Goal: Transaction & Acquisition: Purchase product/service

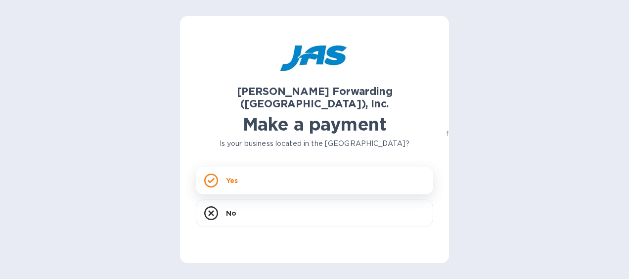
click at [225, 172] on div "Yes" at bounding box center [314, 181] width 237 height 28
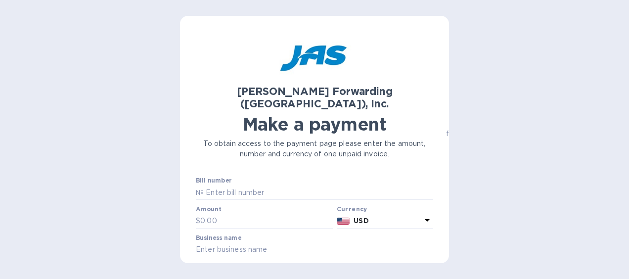
click at [374, 182] on div "[PERSON_NAME] Forwarding ([GEOGRAPHIC_DATA]), Inc. Make a payment To obtain acc…" at bounding box center [314, 143] width 237 height 223
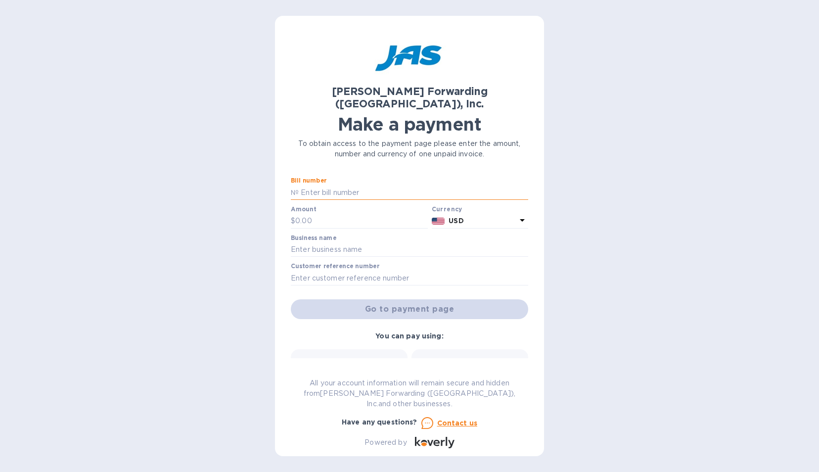
click at [343, 185] on input "text" at bounding box center [413, 192] width 229 height 15
paste input "BNA503409759"
type input "BNA503409759"
click at [312, 242] on input "text" at bounding box center [409, 249] width 237 height 15
type input "Bēm Skincare"
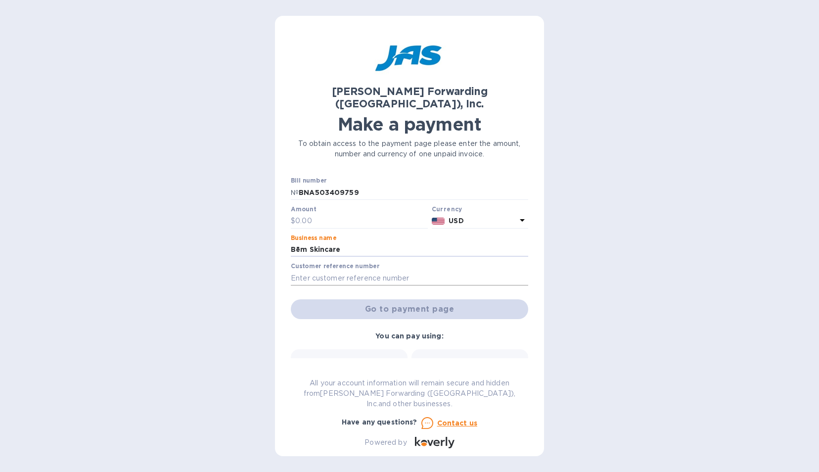
click at [304, 270] on input "text" at bounding box center [409, 277] width 237 height 15
click at [364, 270] on input "text" at bounding box center [409, 277] width 237 height 15
paste input "BEMSKIIYG"
type input "BEMSKIIYG"
click at [276, 278] on div "[PERSON_NAME] Forwarding ([GEOGRAPHIC_DATA]), Inc. Make a payment To obtain acc…" at bounding box center [409, 236] width 269 height 440
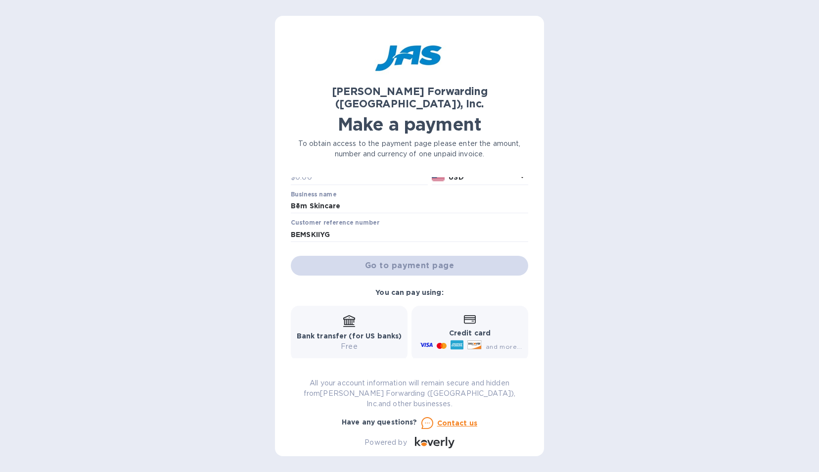
scroll to position [88, 0]
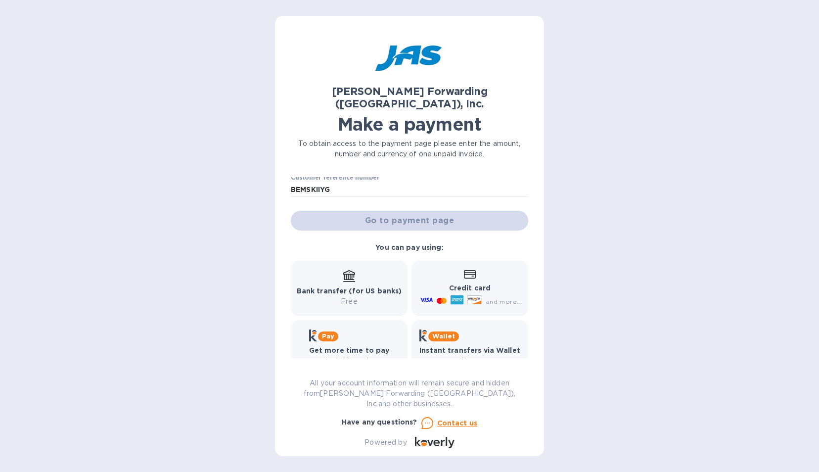
click at [344, 278] on icon at bounding box center [349, 281] width 12 height 1
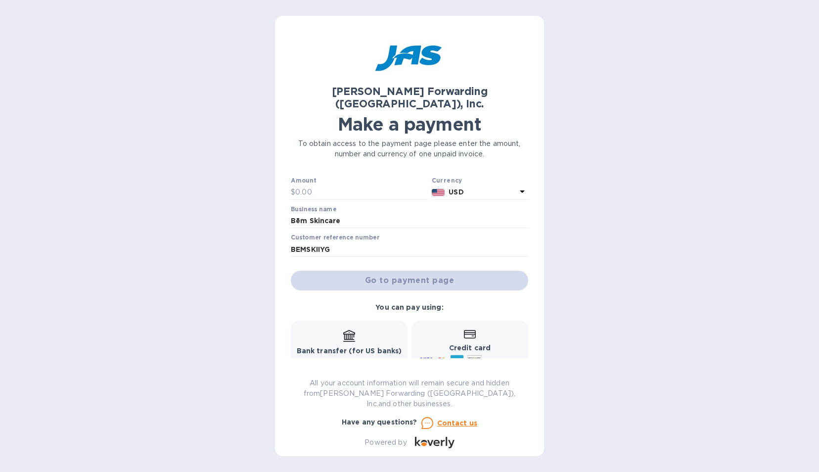
scroll to position [0, 0]
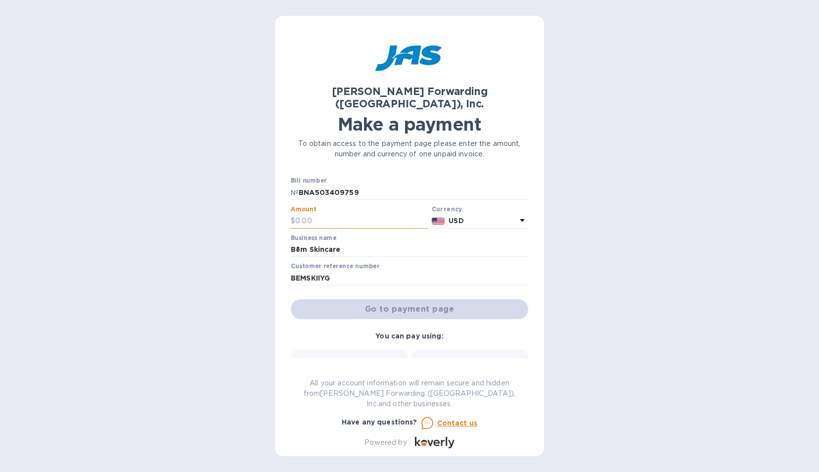
click at [313, 214] on input "text" at bounding box center [361, 221] width 132 height 15
paste input "6,702.99"
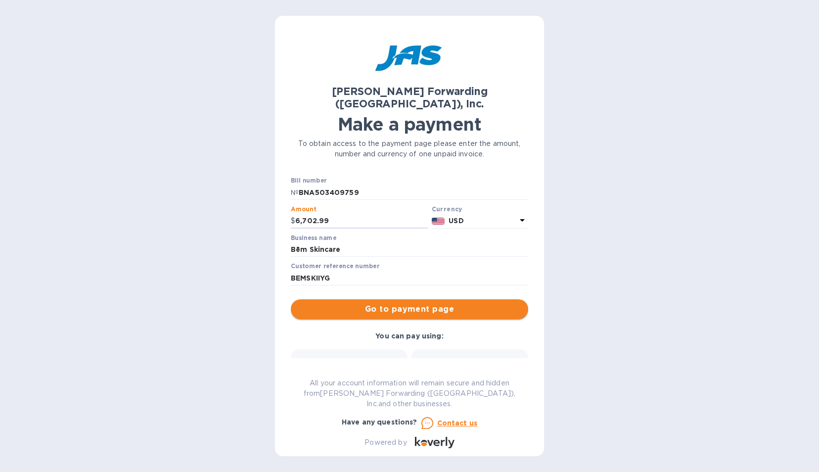
type input "6,702.99"
click at [323, 278] on span "Go to payment page" at bounding box center [409, 309] width 221 height 12
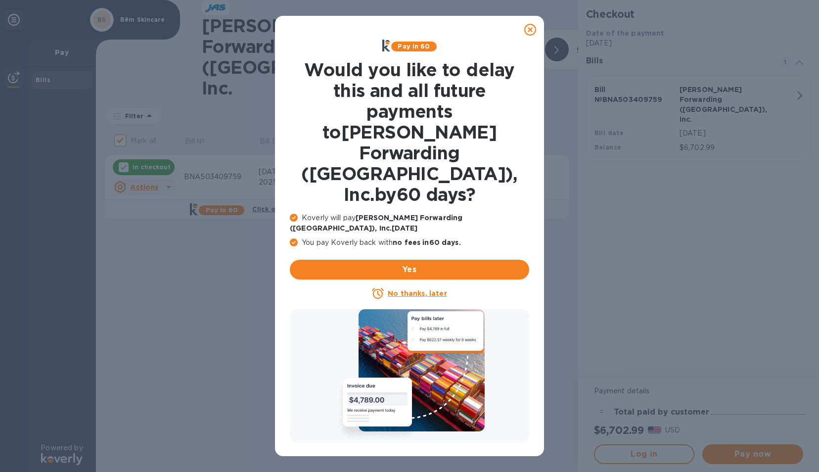
click at [413, 278] on u "No thanks, later" at bounding box center [417, 293] width 59 height 8
